Goal: Information Seeking & Learning: Stay updated

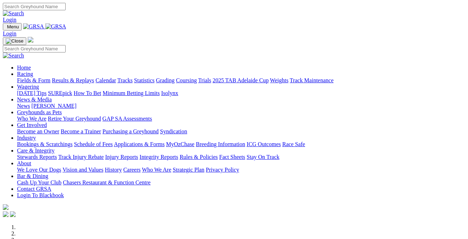
click at [84, 77] on link "Results & Replays" at bounding box center [73, 80] width 42 height 6
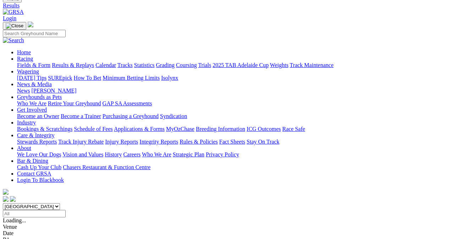
scroll to position [34, 0]
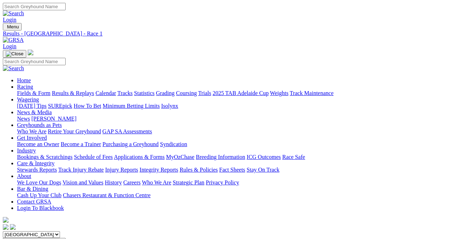
click at [43, 90] on link "Fields & Form" at bounding box center [33, 93] width 33 height 6
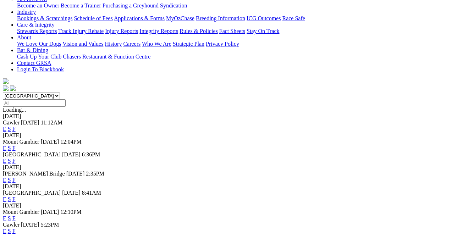
scroll to position [157, 0]
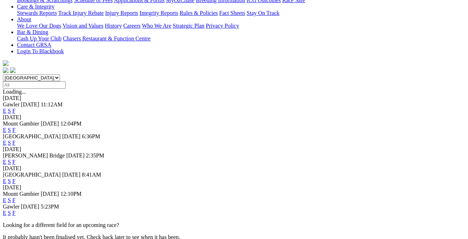
click at [16, 178] on link "F" at bounding box center [13, 181] width 3 height 6
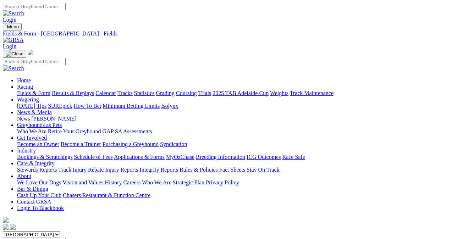
click at [175, 90] on link "Grading" at bounding box center [165, 93] width 18 height 6
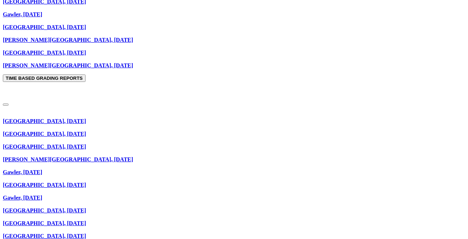
scroll to position [771, 0]
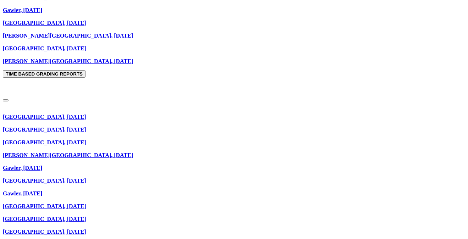
click at [60, 114] on link "Angle Park, 27th September 2025" at bounding box center [44, 117] width 83 height 6
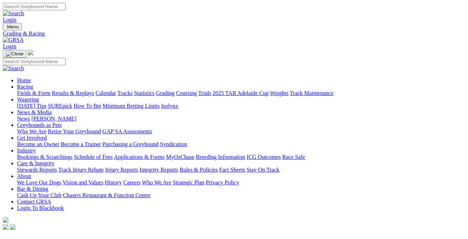
scroll to position [0, 0]
click at [55, 160] on link "Care & Integrity" at bounding box center [36, 163] width 38 height 6
click at [178, 167] on link "Integrity Reports" at bounding box center [158, 170] width 39 height 6
click at [53, 238] on link "Integrity Reports" at bounding box center [43, 241] width 39 height 6
